Goal: Information Seeking & Learning: Check status

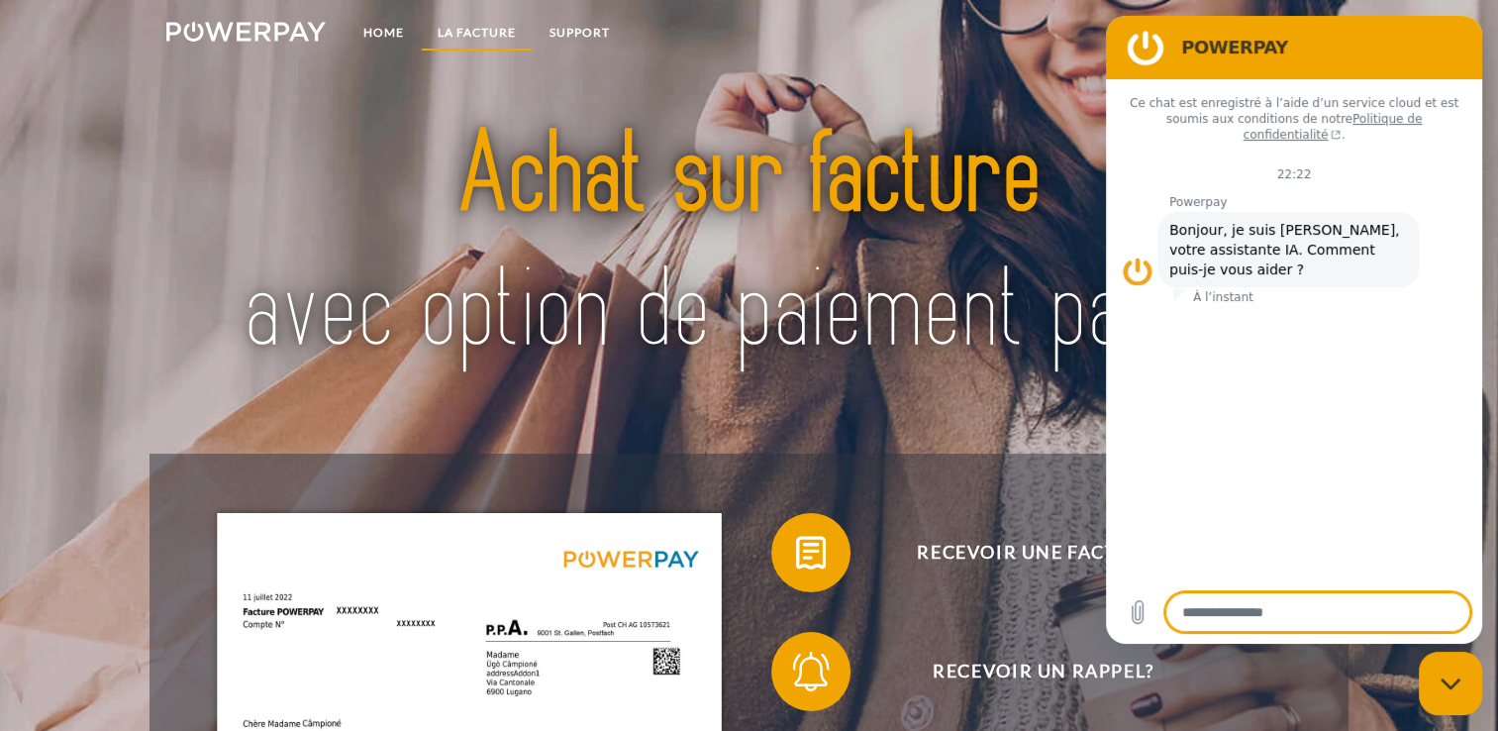
click at [485, 26] on link "LA FACTURE" at bounding box center [477, 33] width 112 height 36
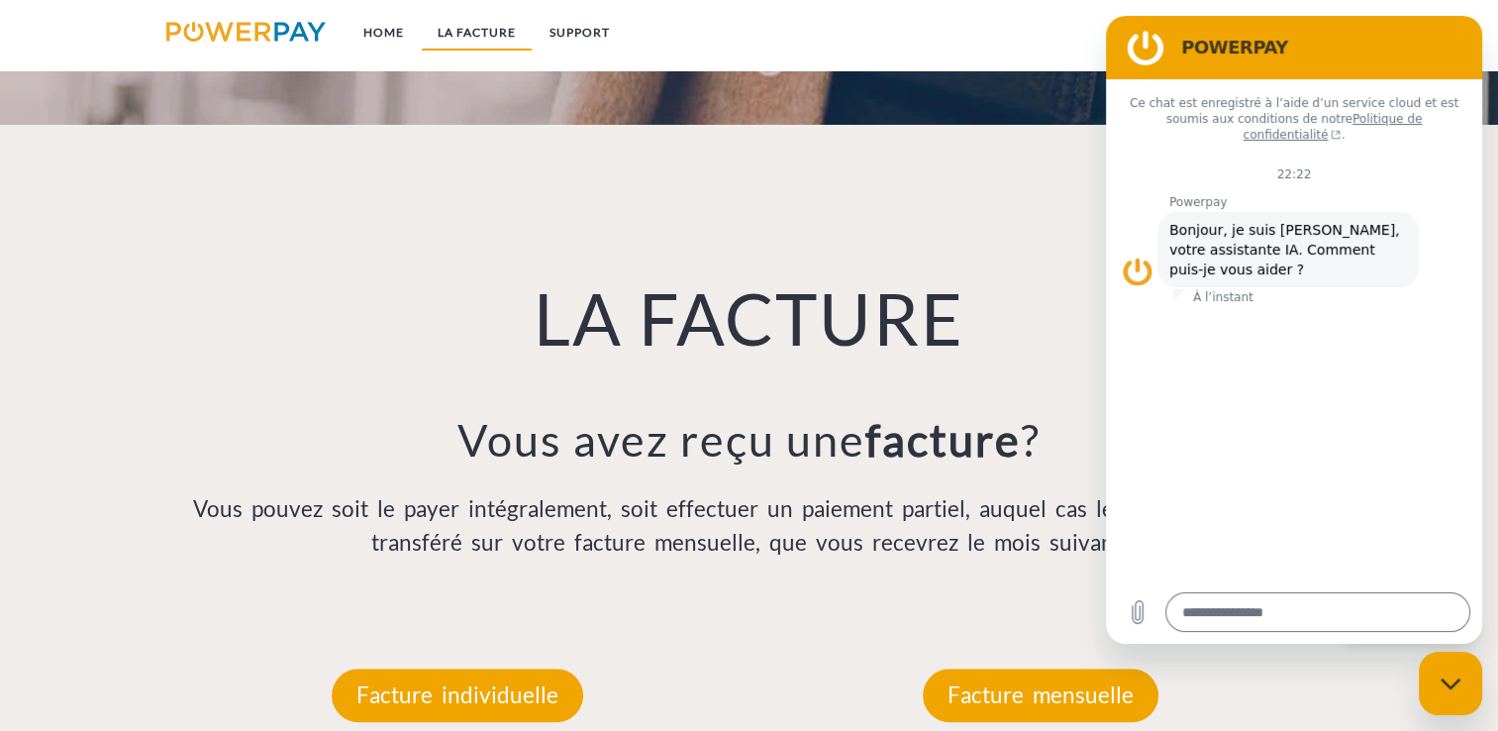
scroll to position [1385, 0]
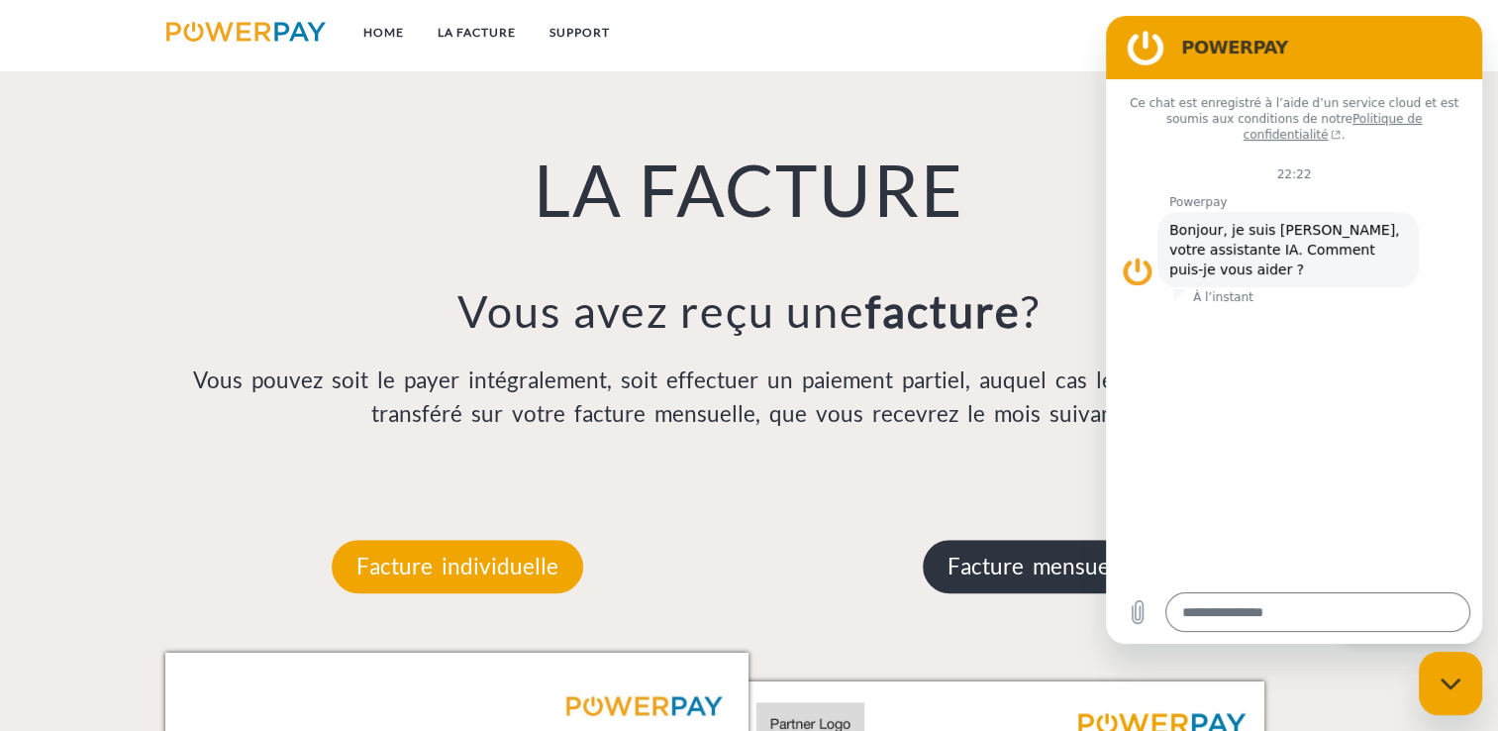
click at [1033, 584] on p "Facture mensuelle" at bounding box center [1041, 566] width 236 height 53
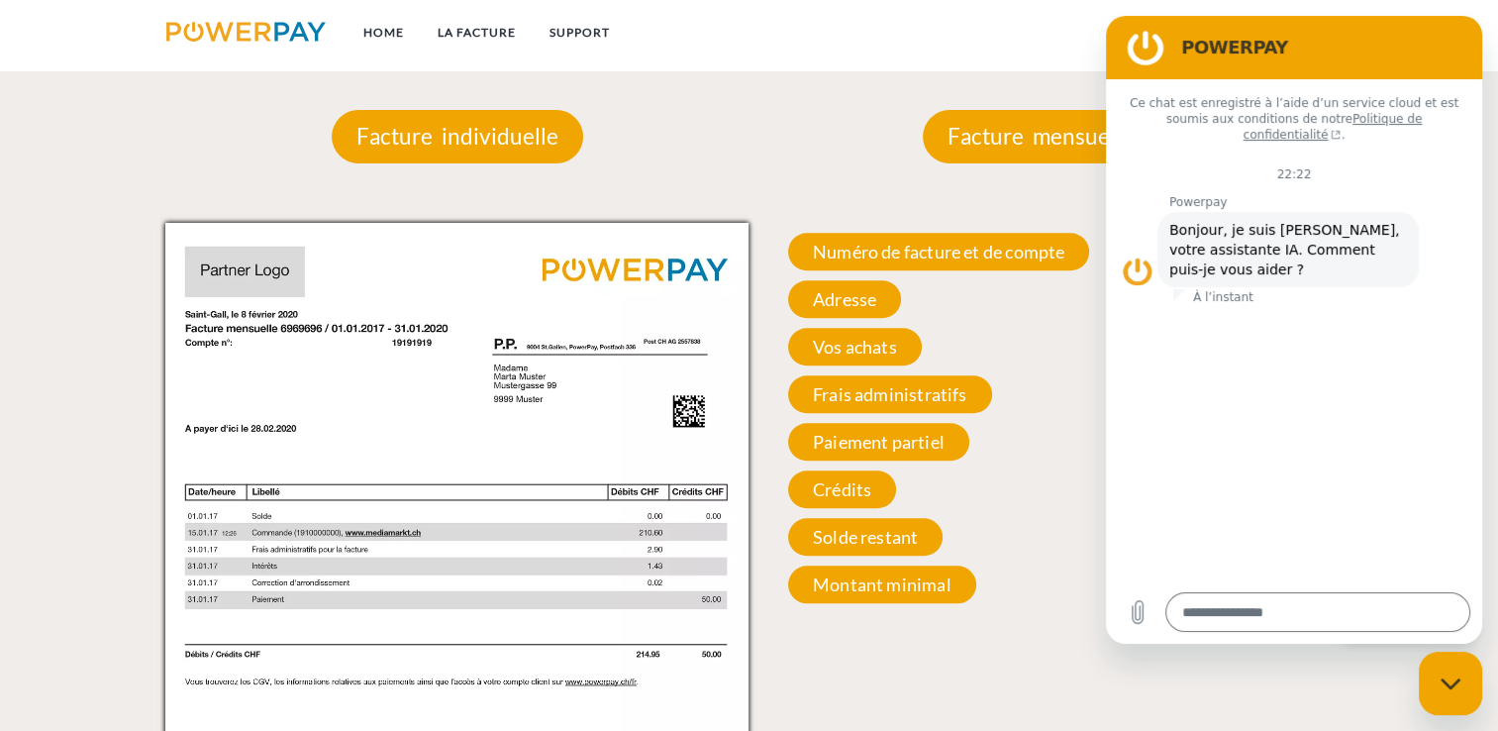
scroll to position [1846, 0]
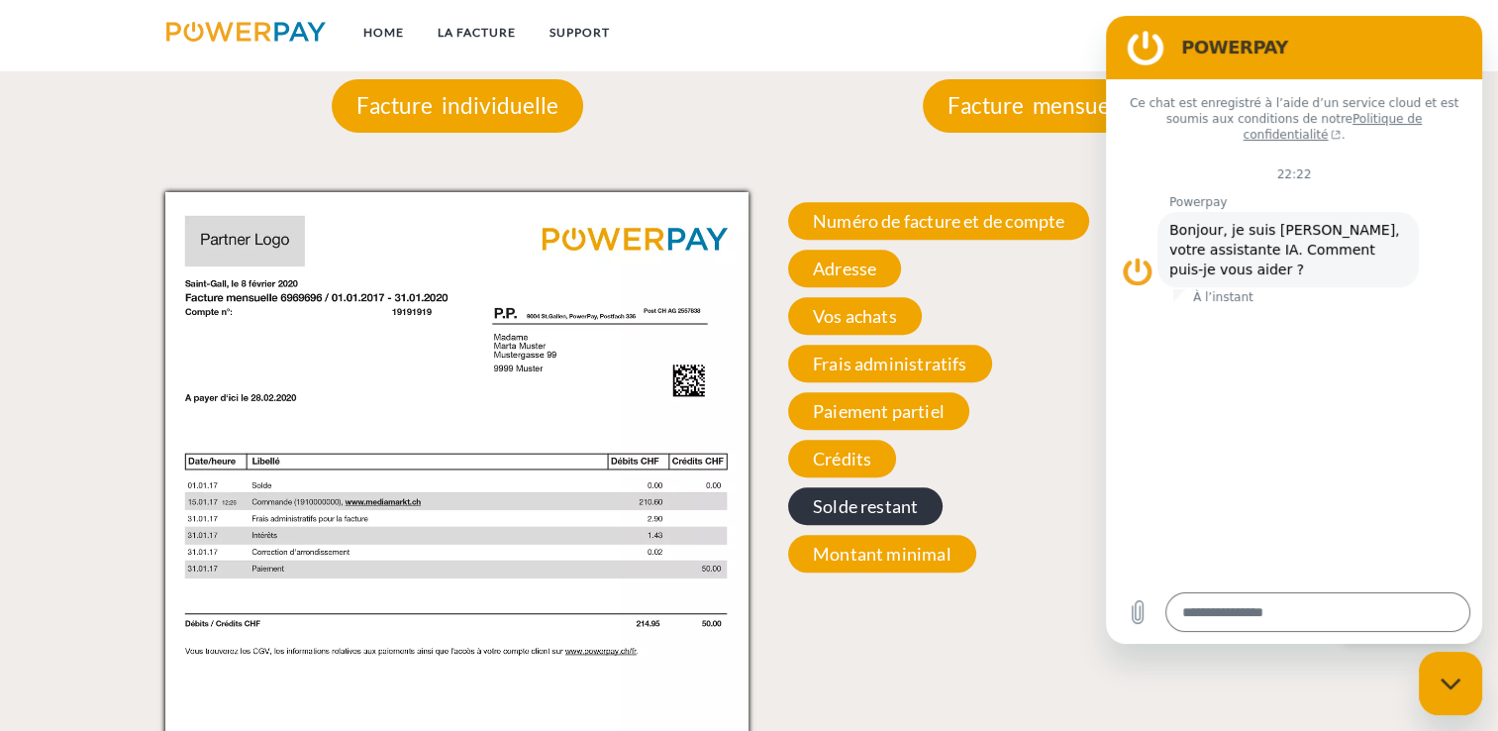
click at [880, 514] on span "Solde restant" at bounding box center [865, 506] width 154 height 38
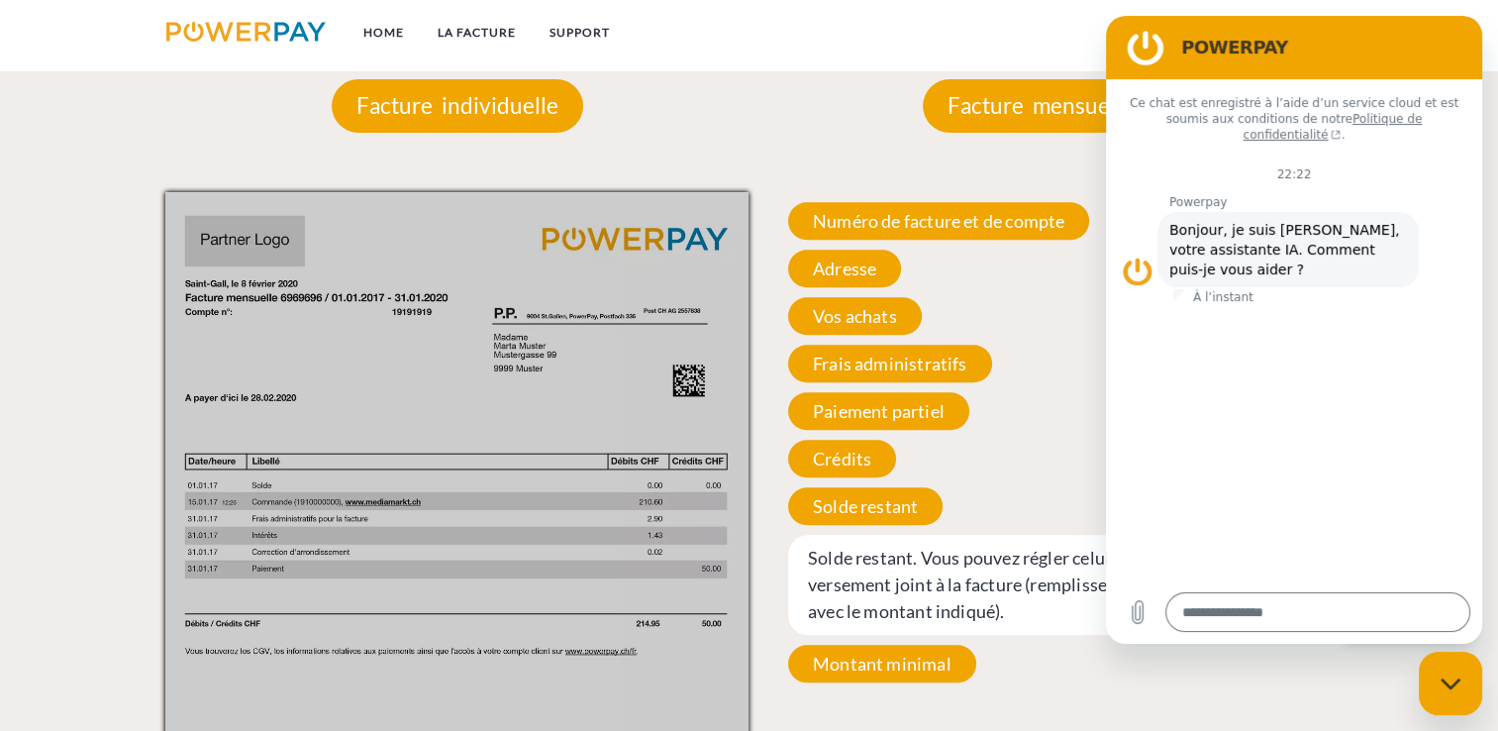
click at [1438, 54] on h2 "POWERPAY" at bounding box center [1321, 48] width 281 height 24
click at [1455, 52] on h2 "POWERPAY" at bounding box center [1321, 48] width 281 height 24
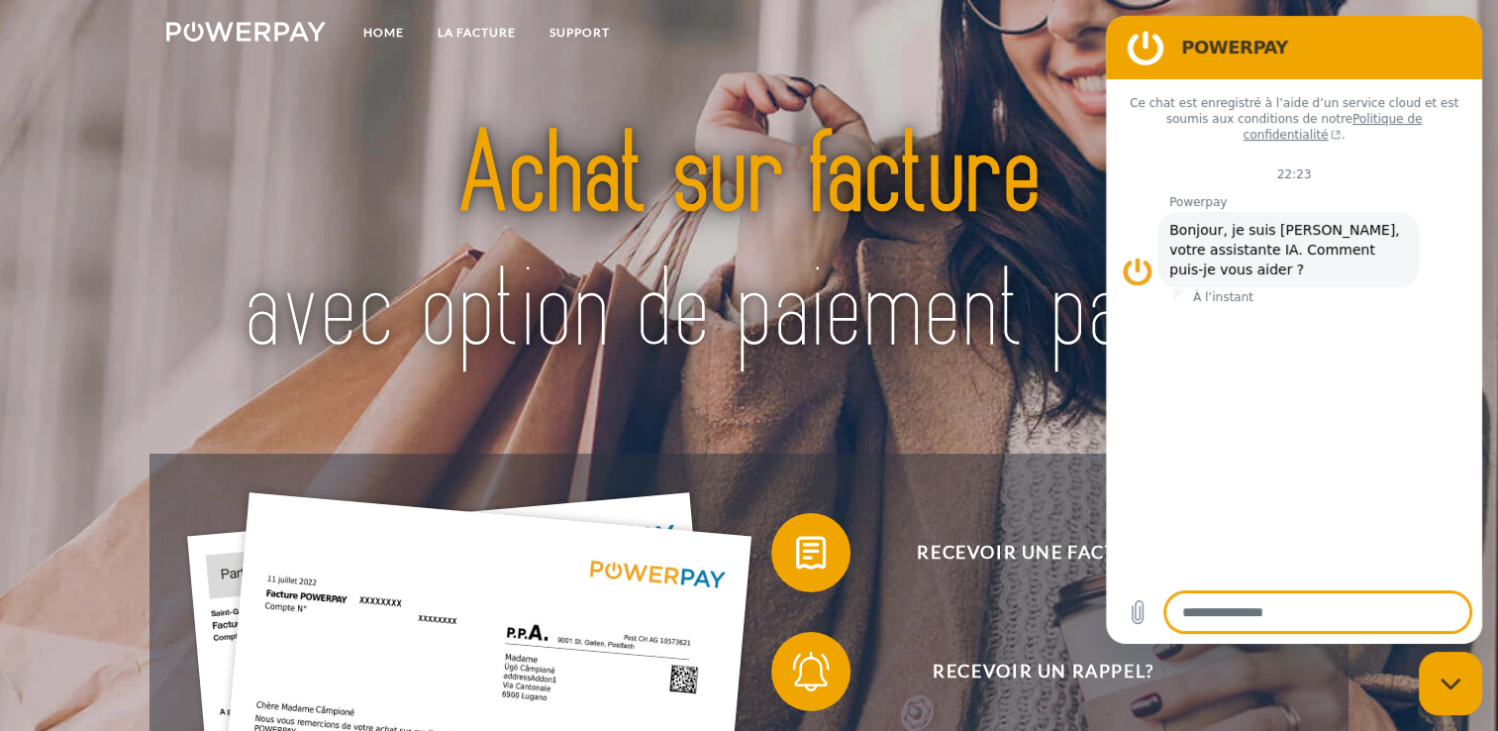
click at [1441, 681] on icon "Fermer la fenêtre de messagerie" at bounding box center [1451, 683] width 21 height 13
type textarea "*"
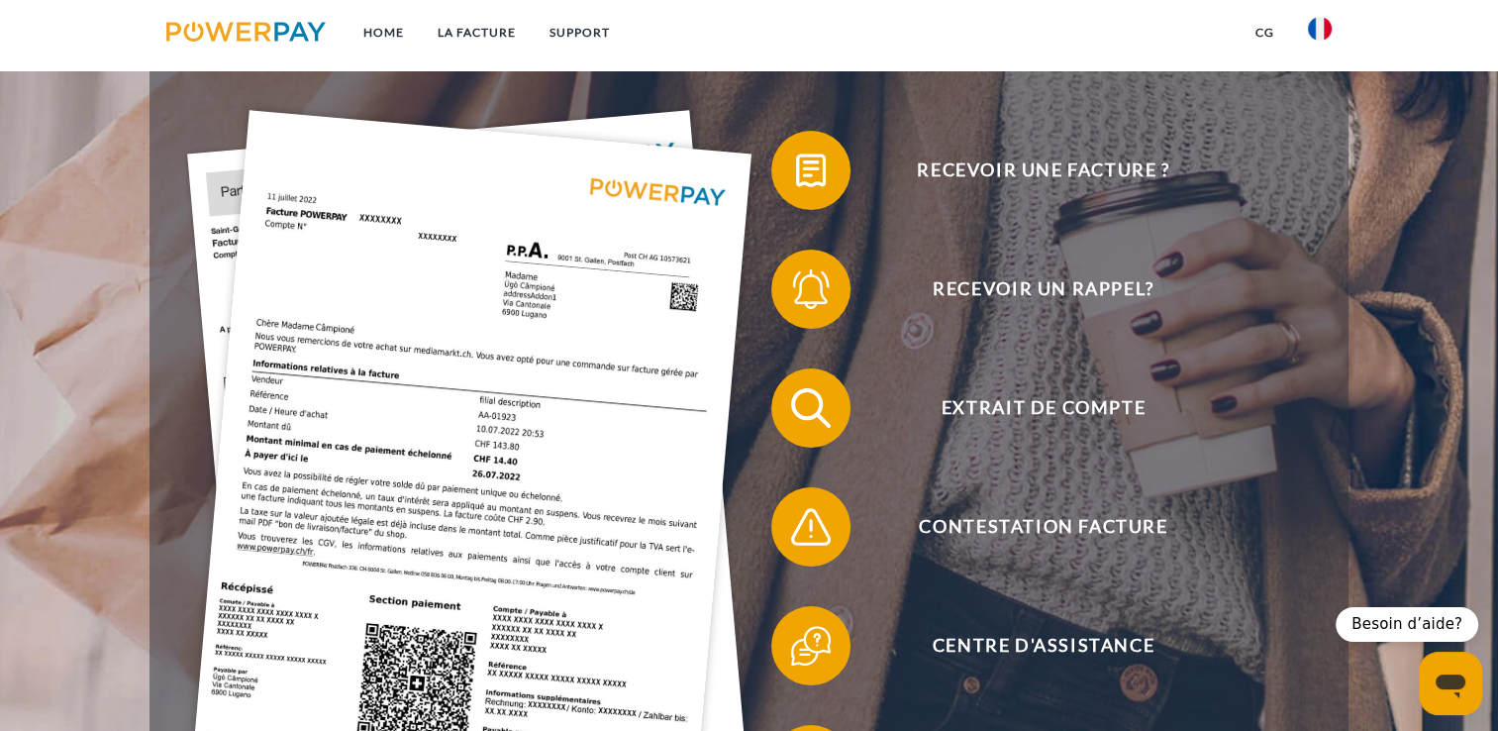
scroll to position [377, 0]
